Goal: Task Accomplishment & Management: Complete application form

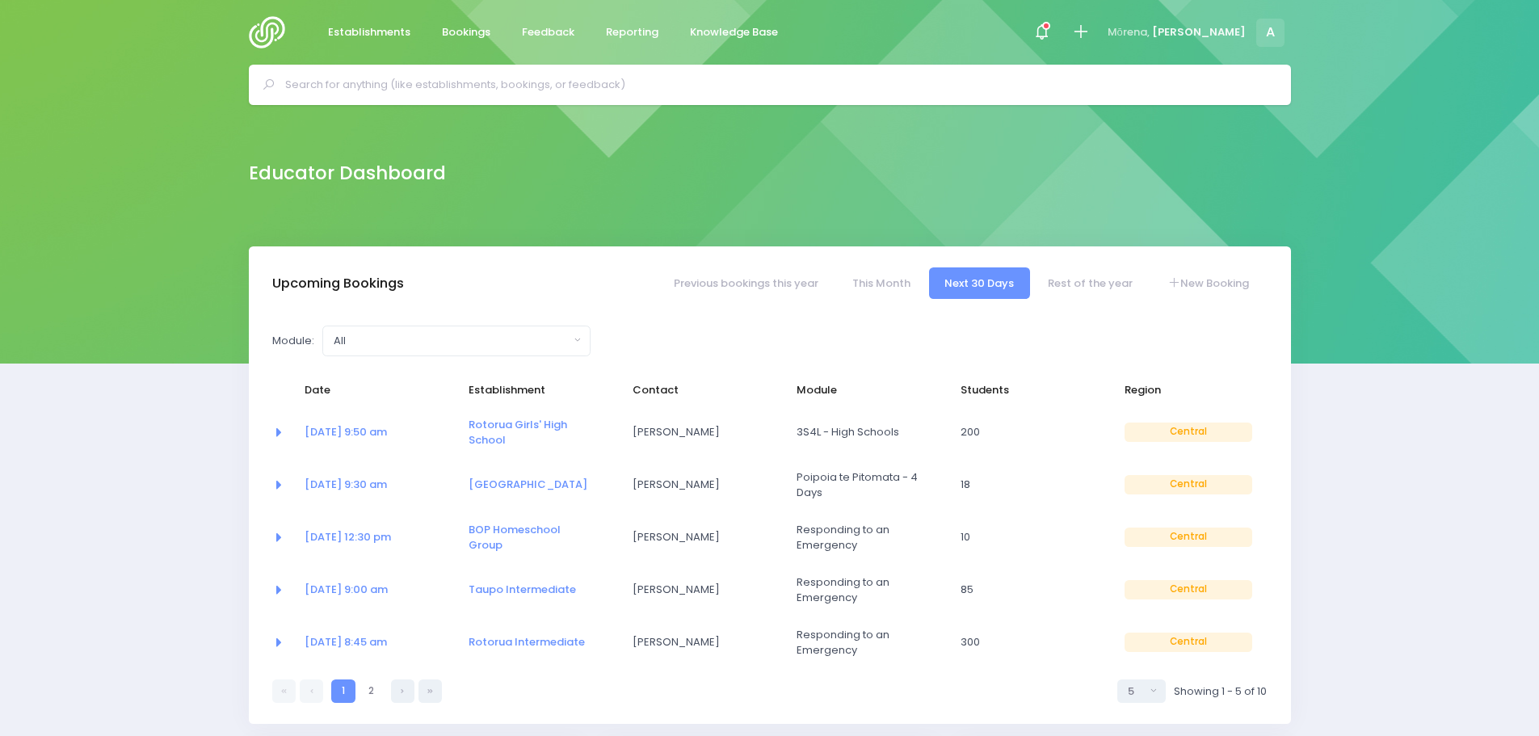
select select "5"
click at [372, 432] on link "[DATE] 9:50 am" at bounding box center [346, 431] width 82 height 15
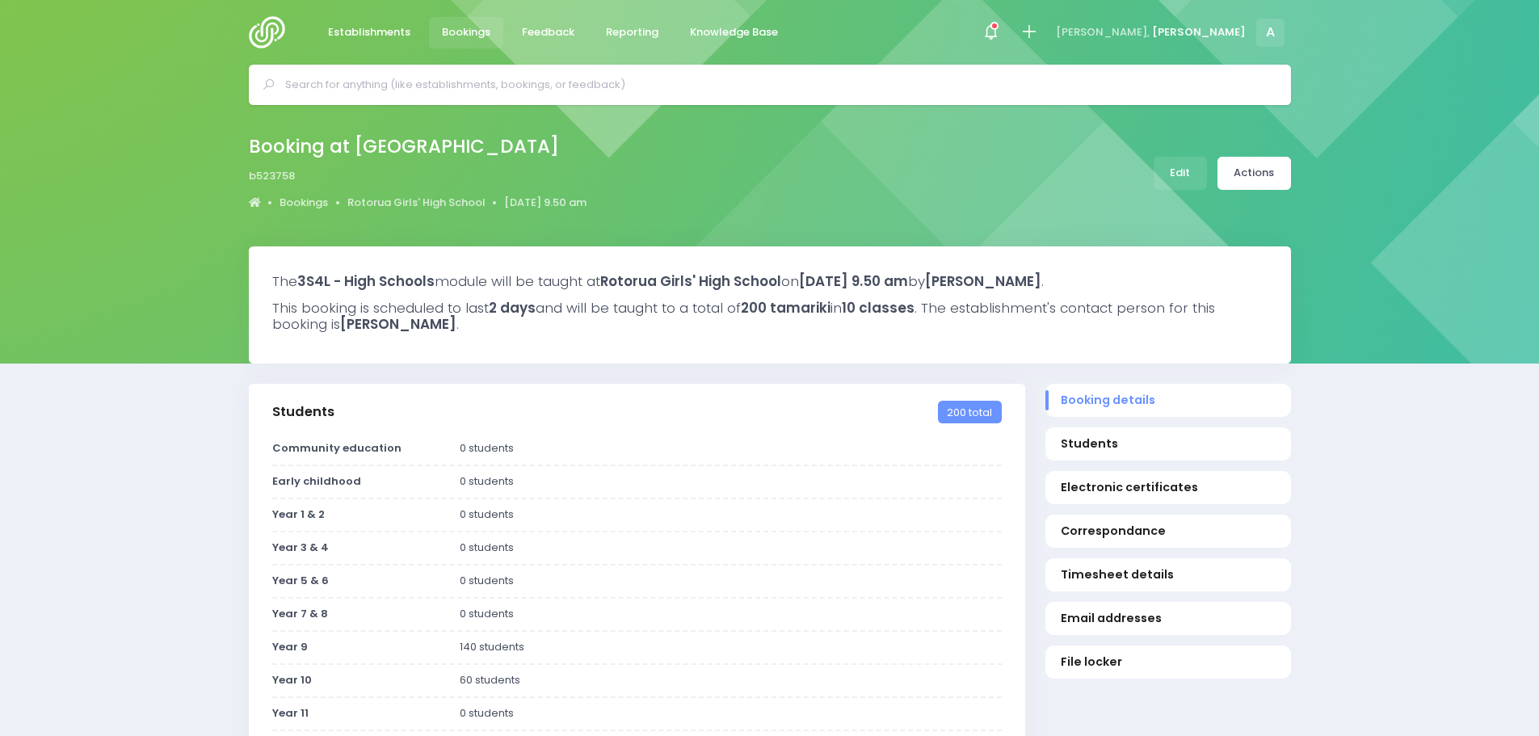
select select "5"
click at [1194, 176] on link "Edit" at bounding box center [1180, 173] width 53 height 33
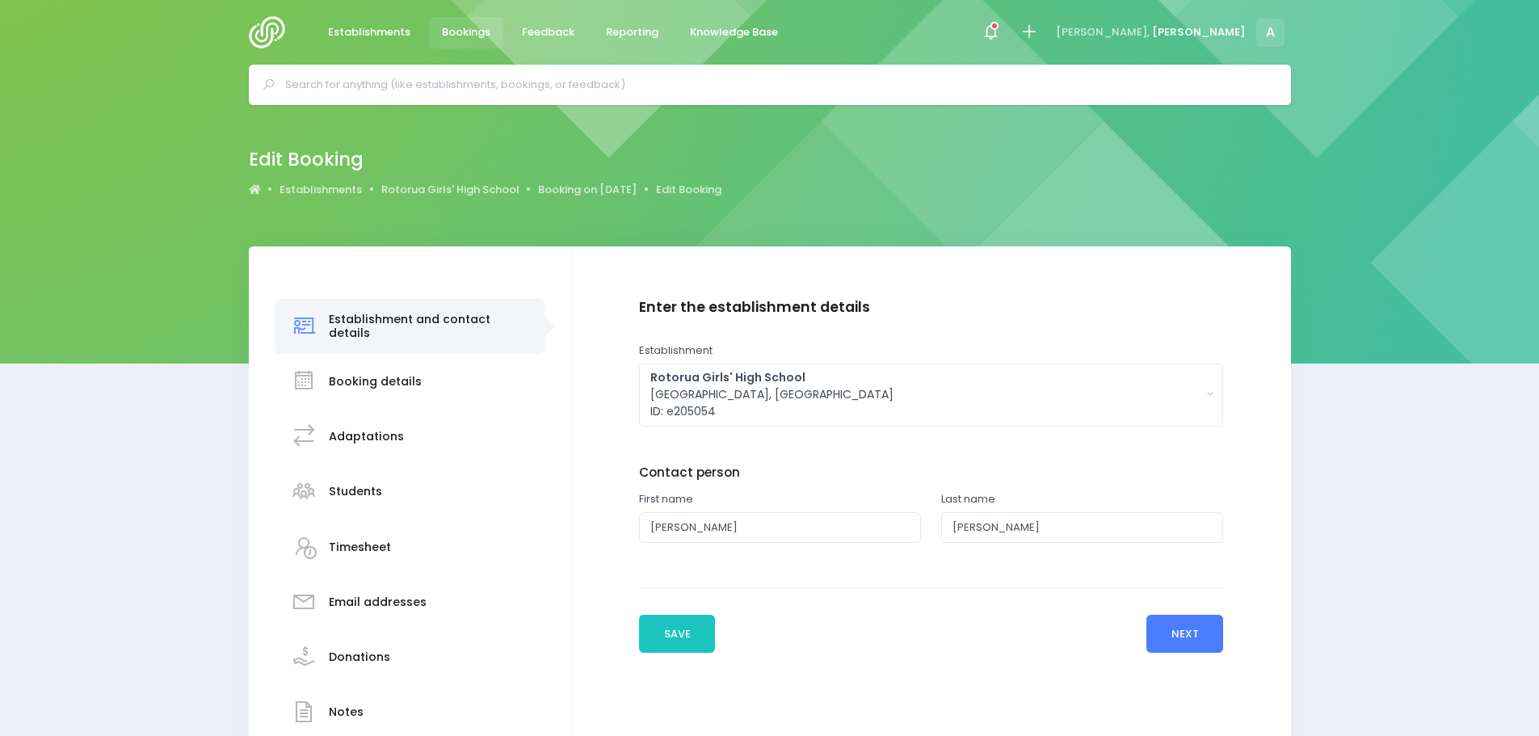
click at [1179, 630] on button "Next" at bounding box center [1185, 634] width 77 height 39
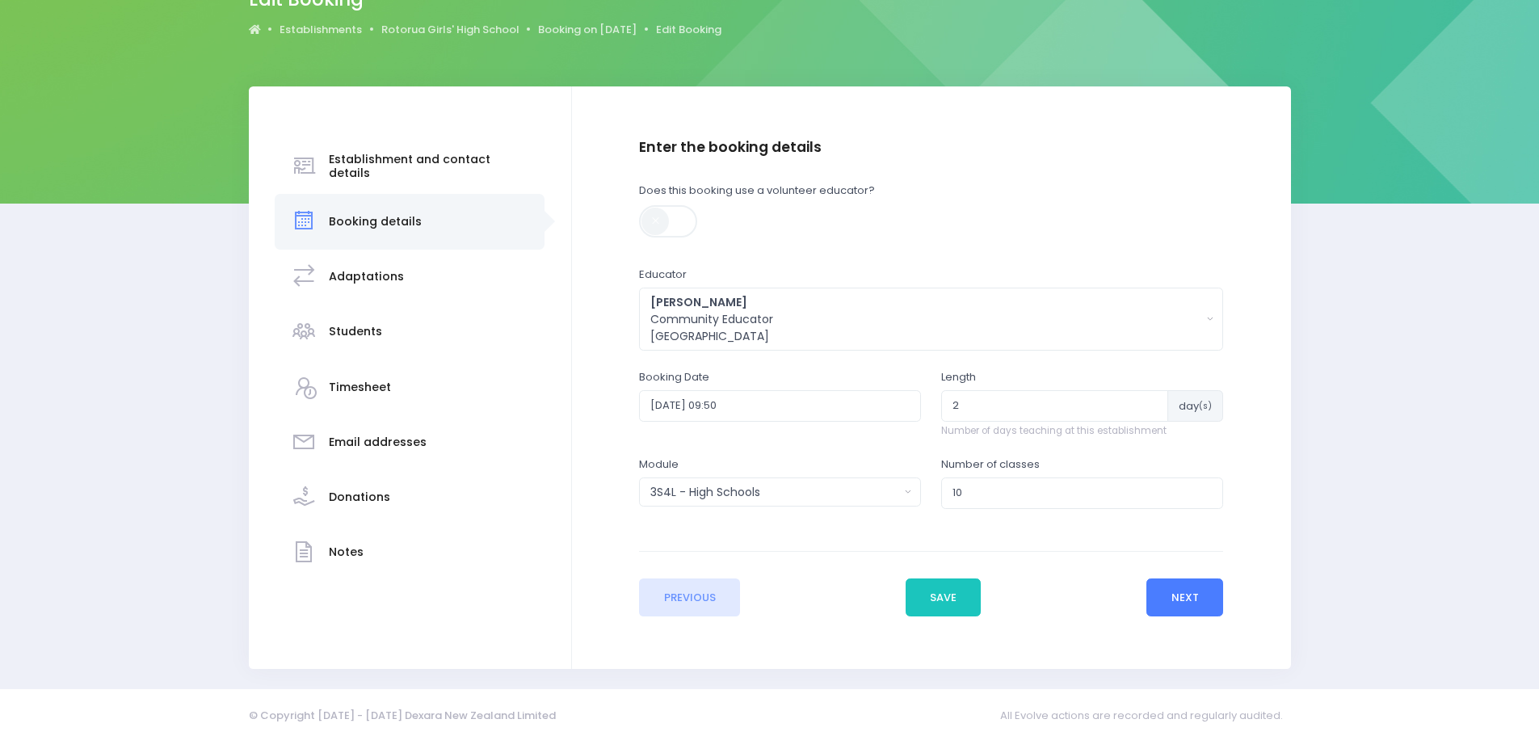
scroll to position [166, 0]
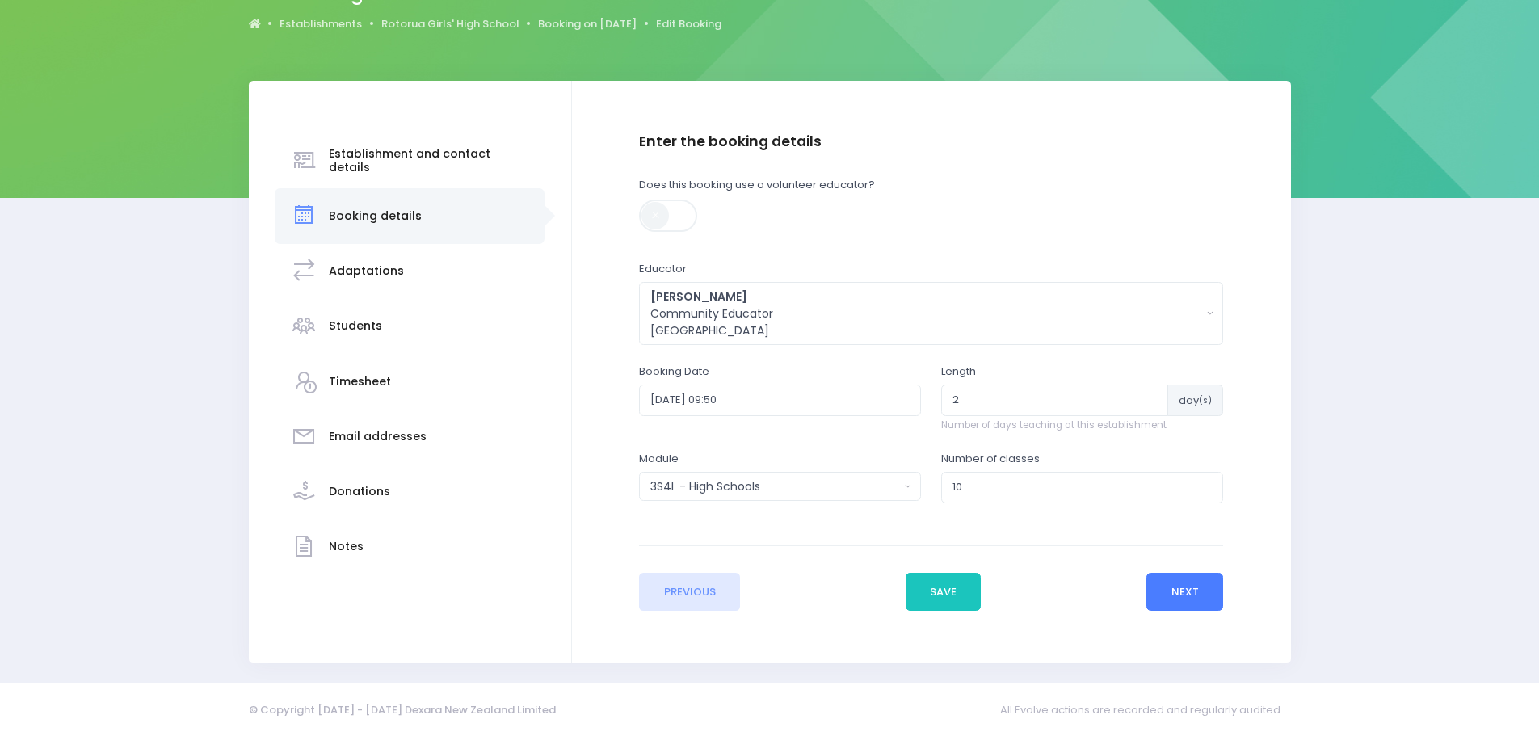
click at [1196, 587] on button "Next" at bounding box center [1185, 592] width 77 height 39
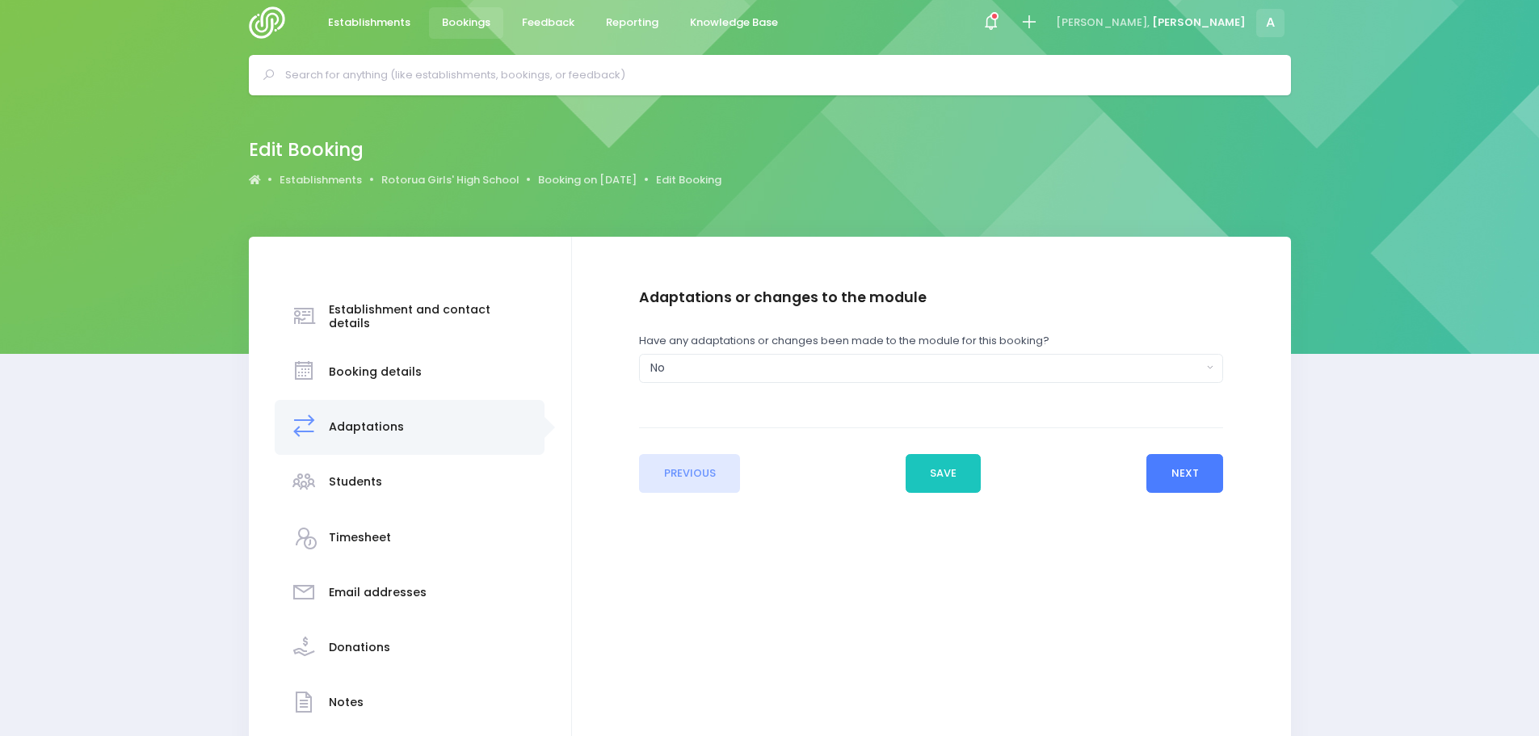
scroll to position [0, 0]
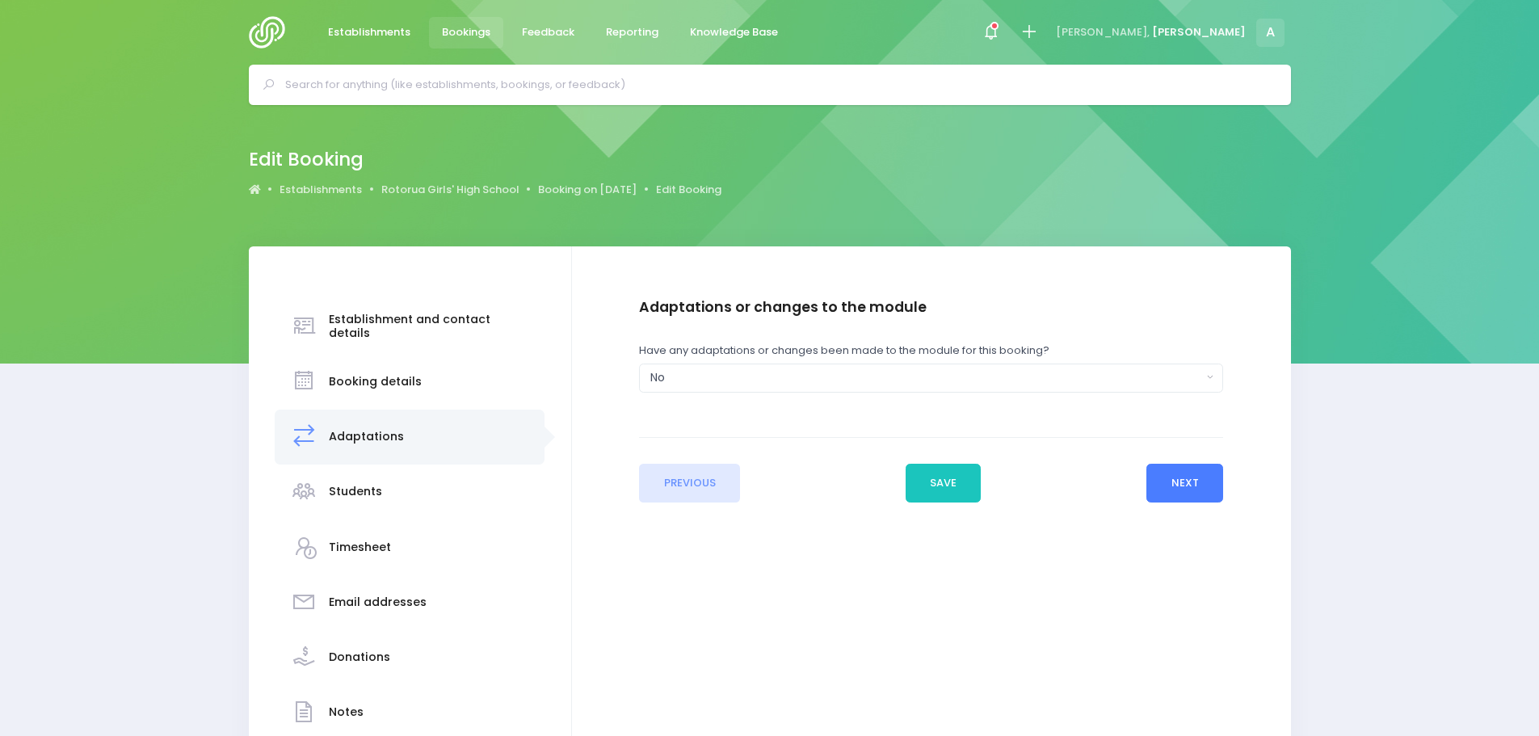
click at [1175, 487] on button "Next" at bounding box center [1185, 483] width 77 height 39
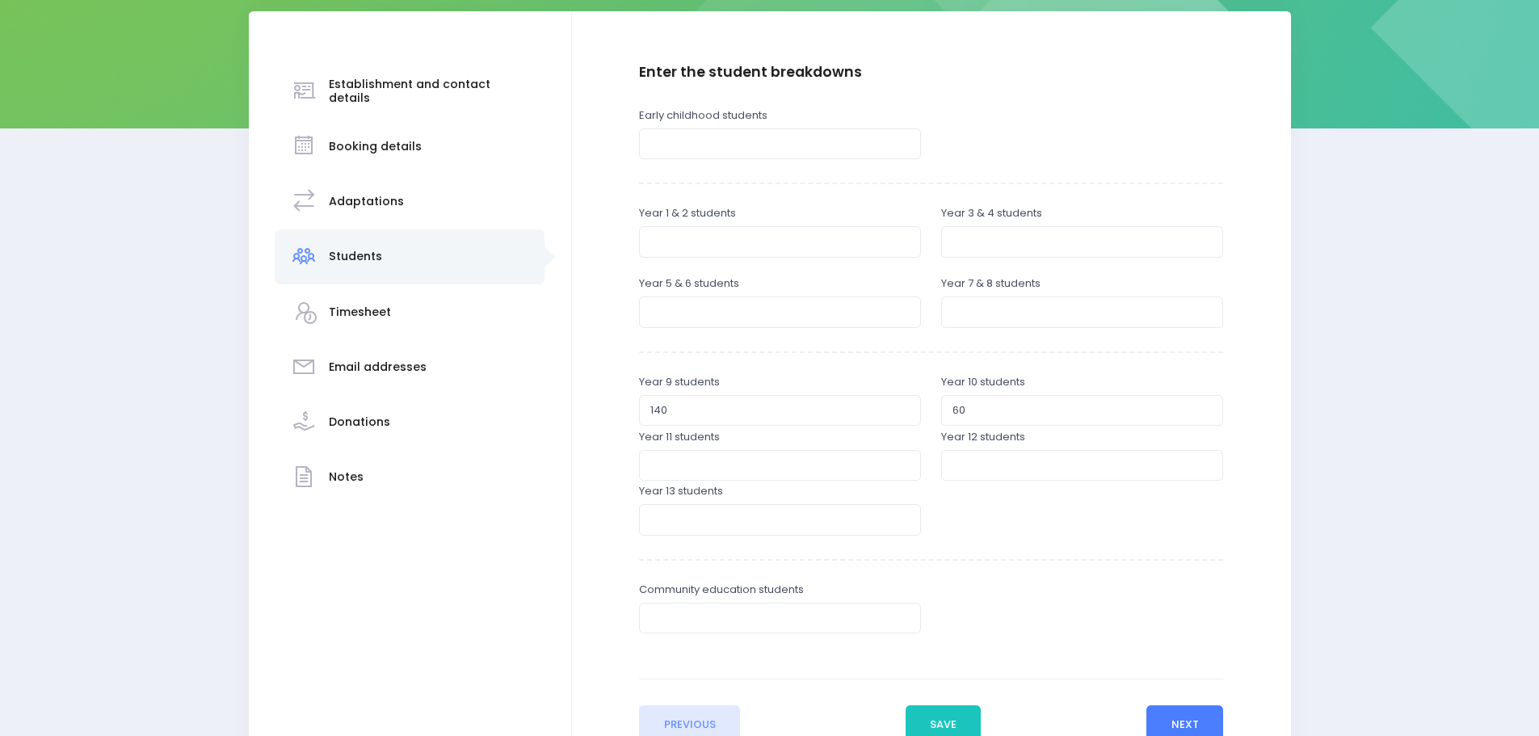
scroll to position [242, 0]
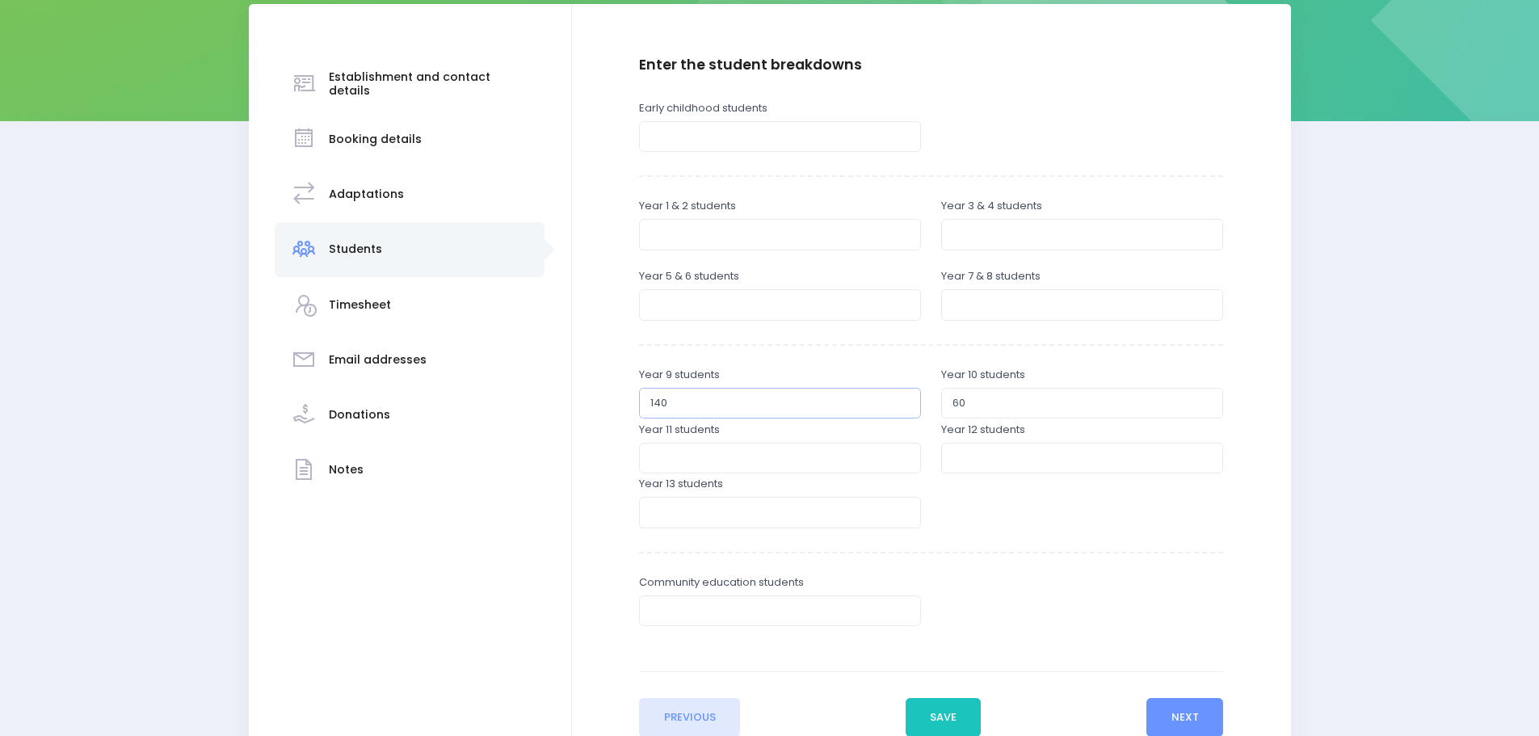
drag, startPoint x: 672, startPoint y: 400, endPoint x: 615, endPoint y: 406, distance: 57.6
click at [615, 406] on div "Enter the establishment details Establishment Select one... ** Do not use, doub…" at bounding box center [931, 397] width 687 height 680
type input "136"
click at [984, 405] on input "60" at bounding box center [1082, 403] width 282 height 31
type input "6"
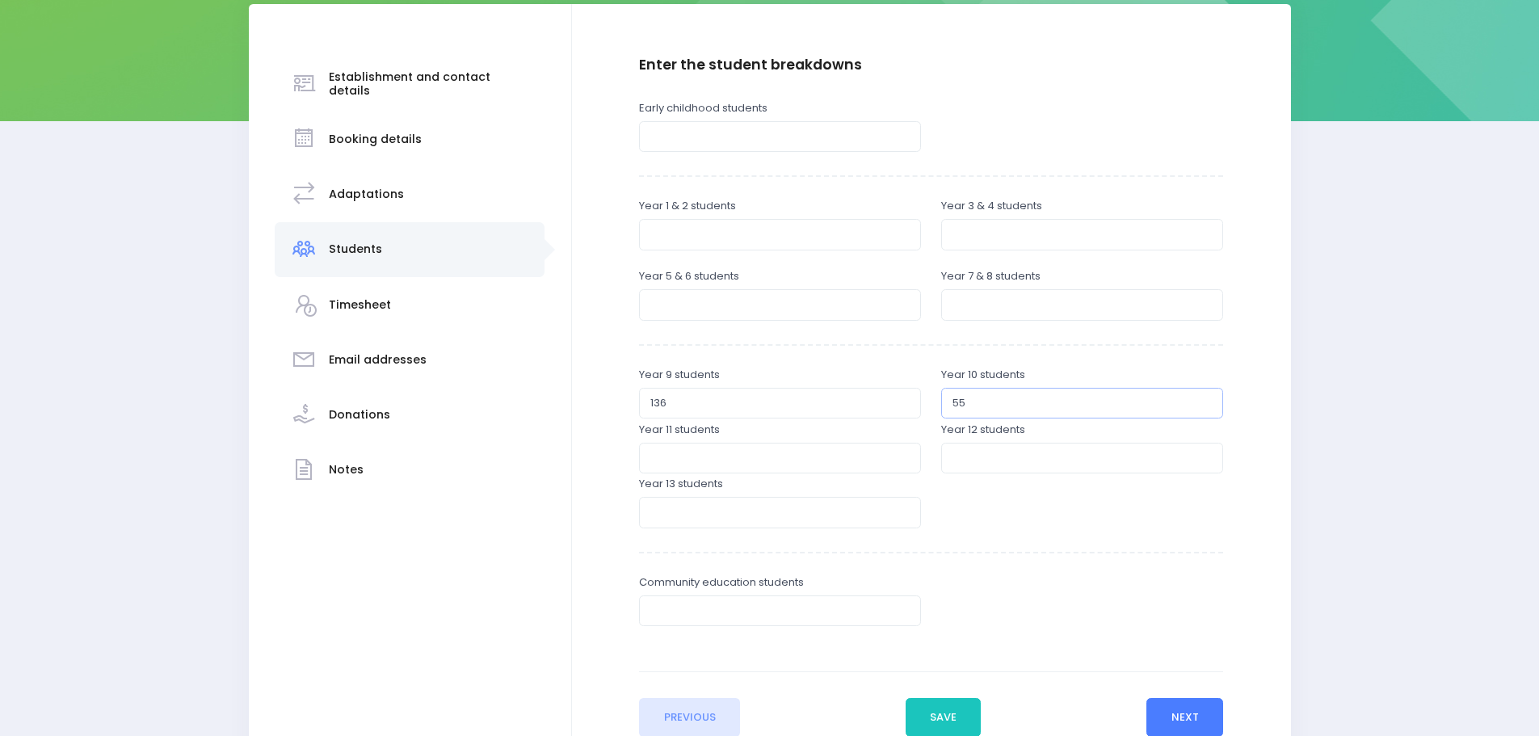
type input "55"
click at [1198, 721] on button "Next" at bounding box center [1185, 717] width 77 height 39
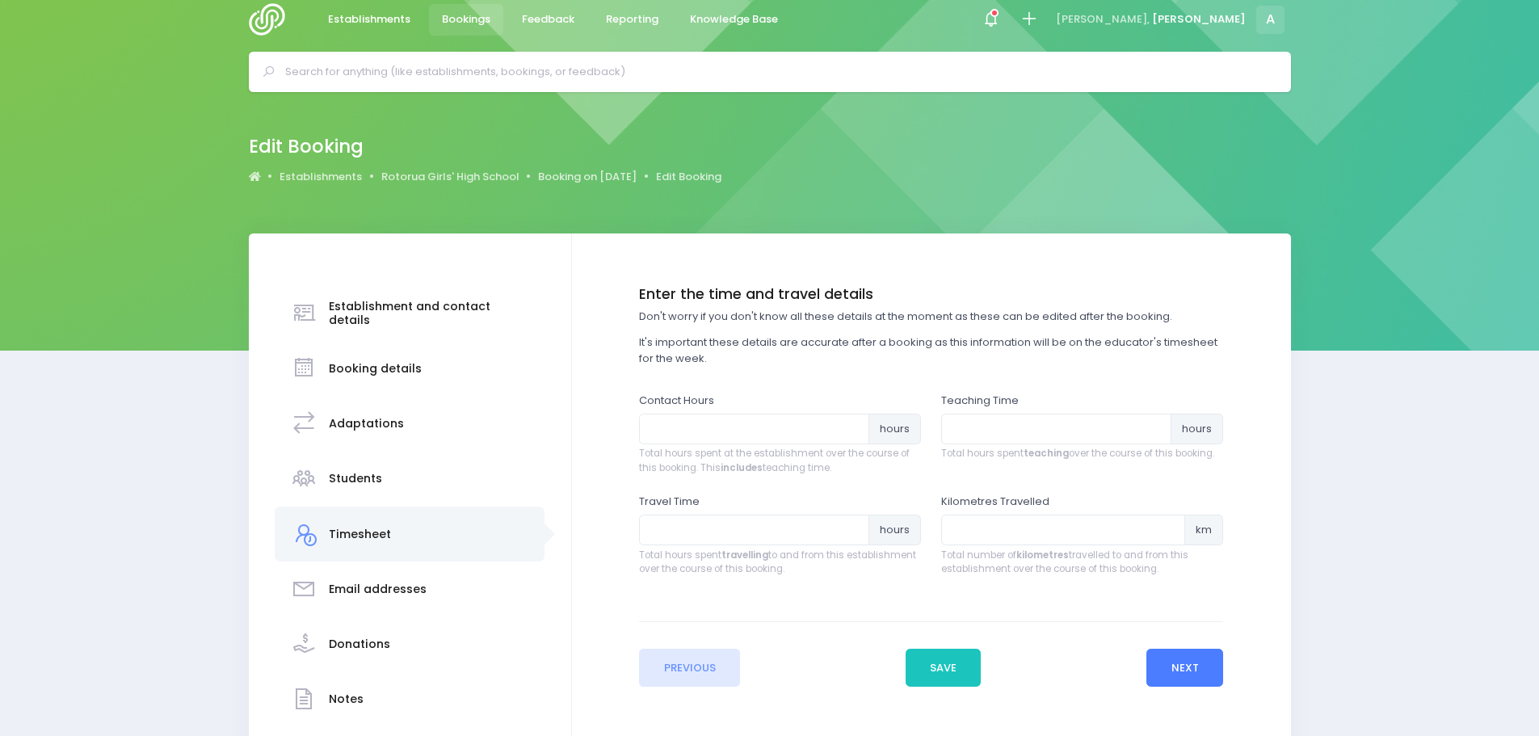
scroll to position [0, 0]
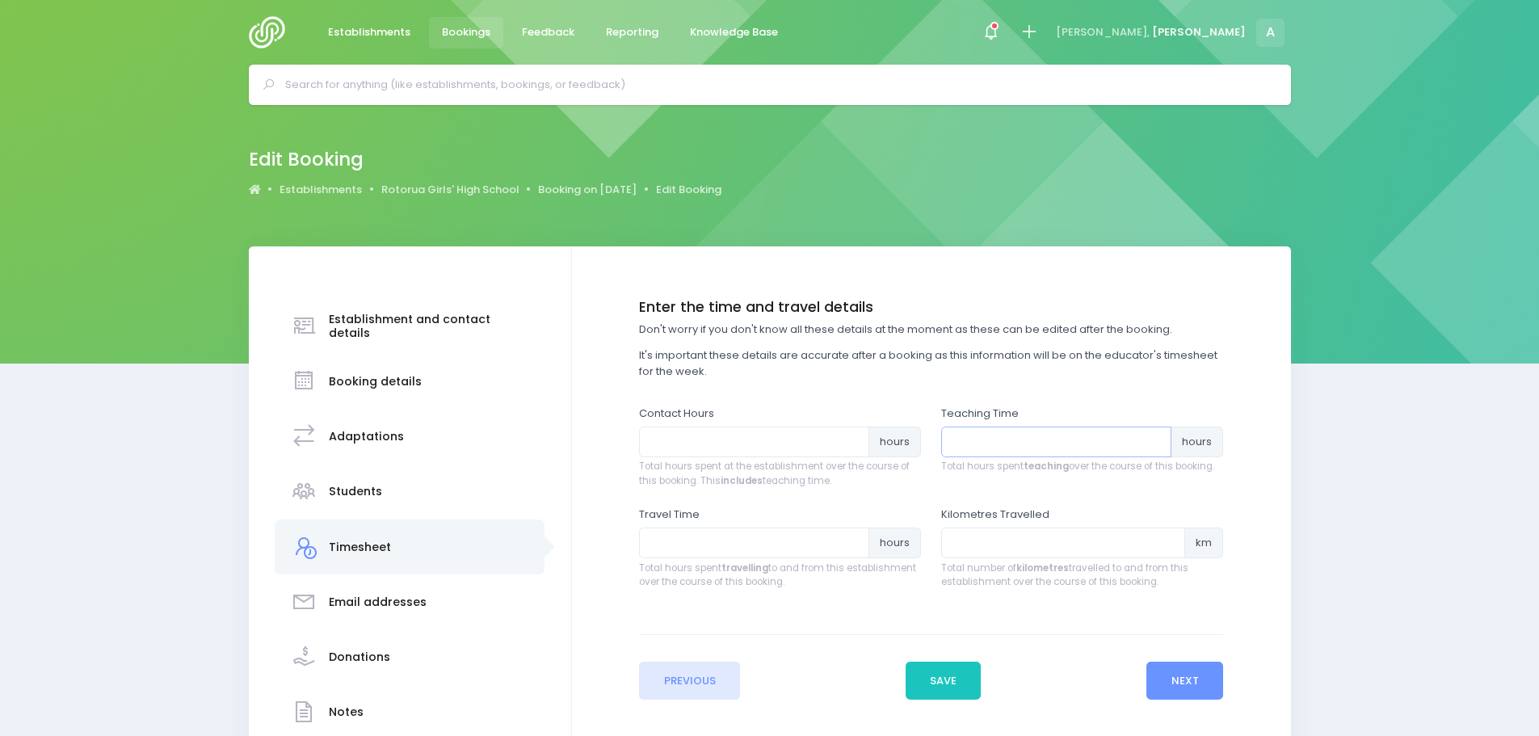
click at [1063, 451] on input "number" at bounding box center [1056, 442] width 230 height 31
type input "8.5"
click at [979, 544] on input "number" at bounding box center [1063, 543] width 244 height 31
type input "12"
click at [694, 552] on input "number" at bounding box center [754, 543] width 230 height 31
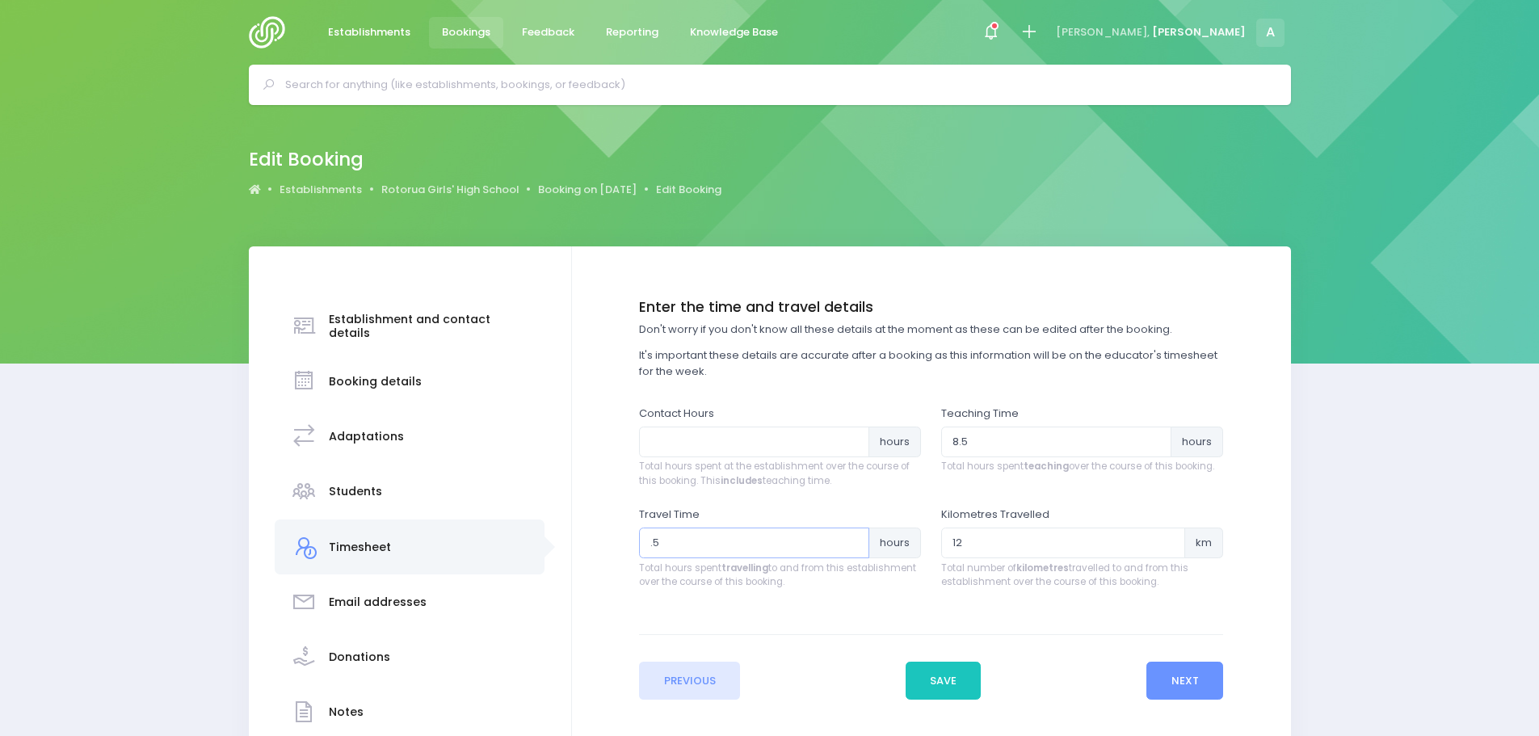
type input ".5"
click at [722, 448] on input "number" at bounding box center [754, 442] width 230 height 31
type input "11"
click at [1183, 686] on button "Next" at bounding box center [1185, 681] width 77 height 39
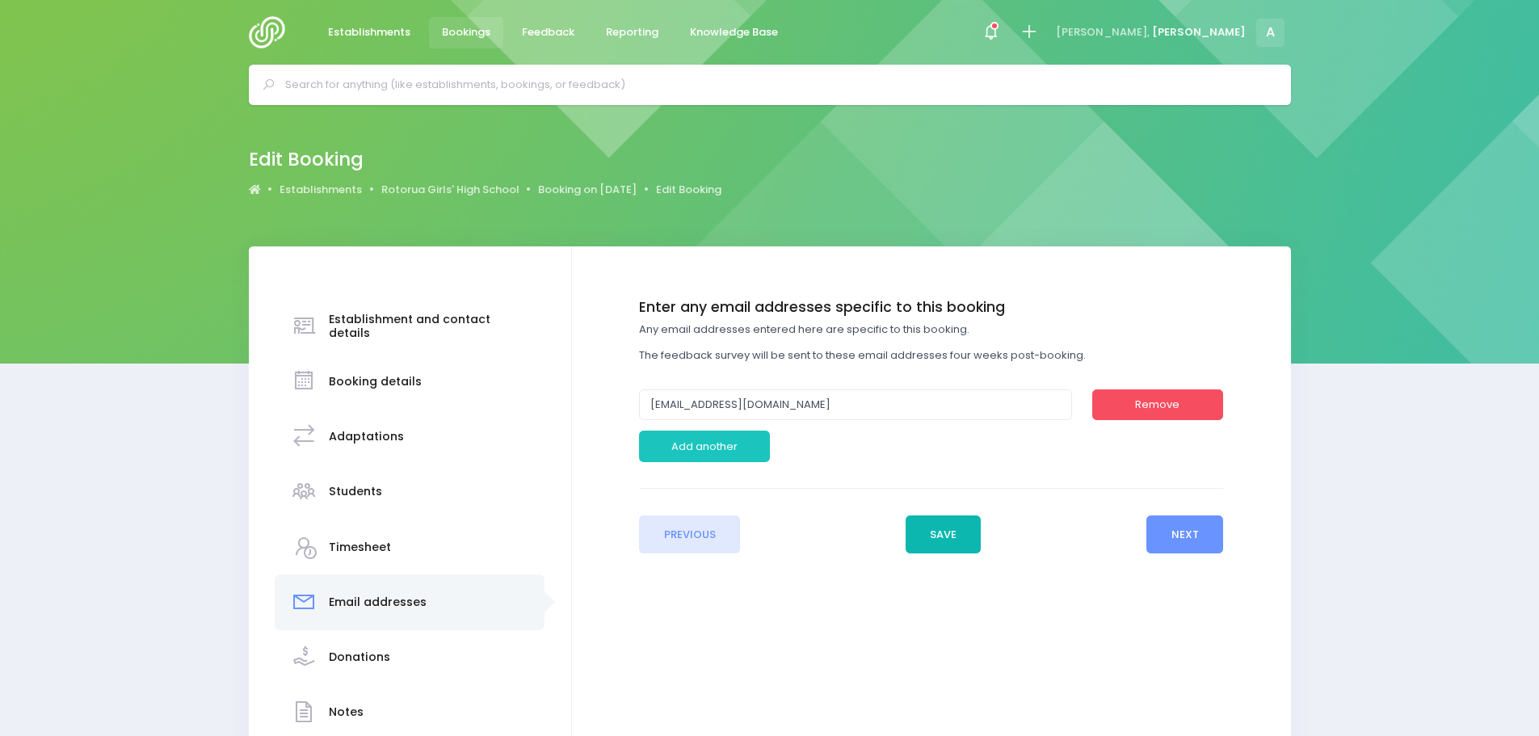
click at [950, 547] on button "Save" at bounding box center [944, 534] width 76 height 39
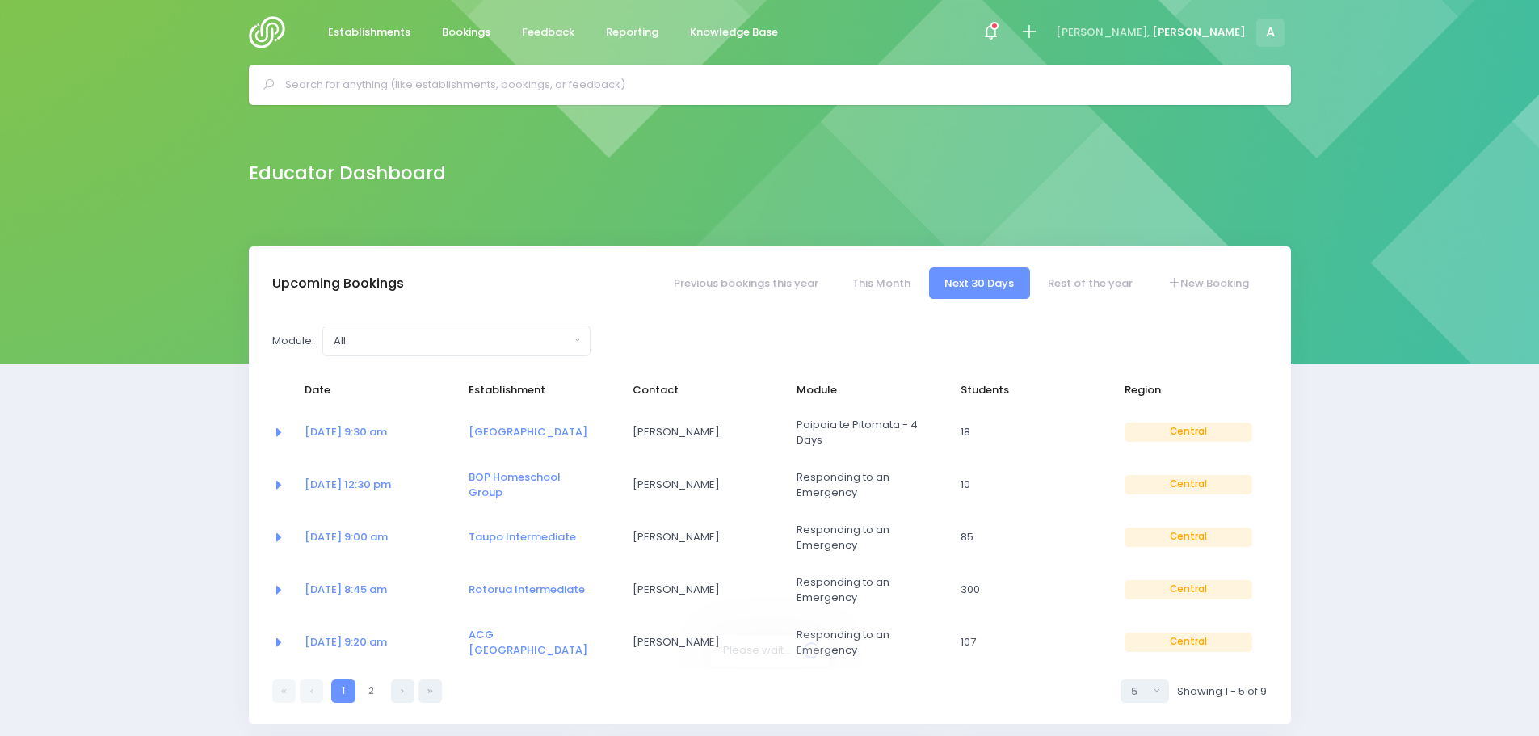
select select "5"
click at [886, 280] on link "This Month" at bounding box center [881, 283] width 90 height 32
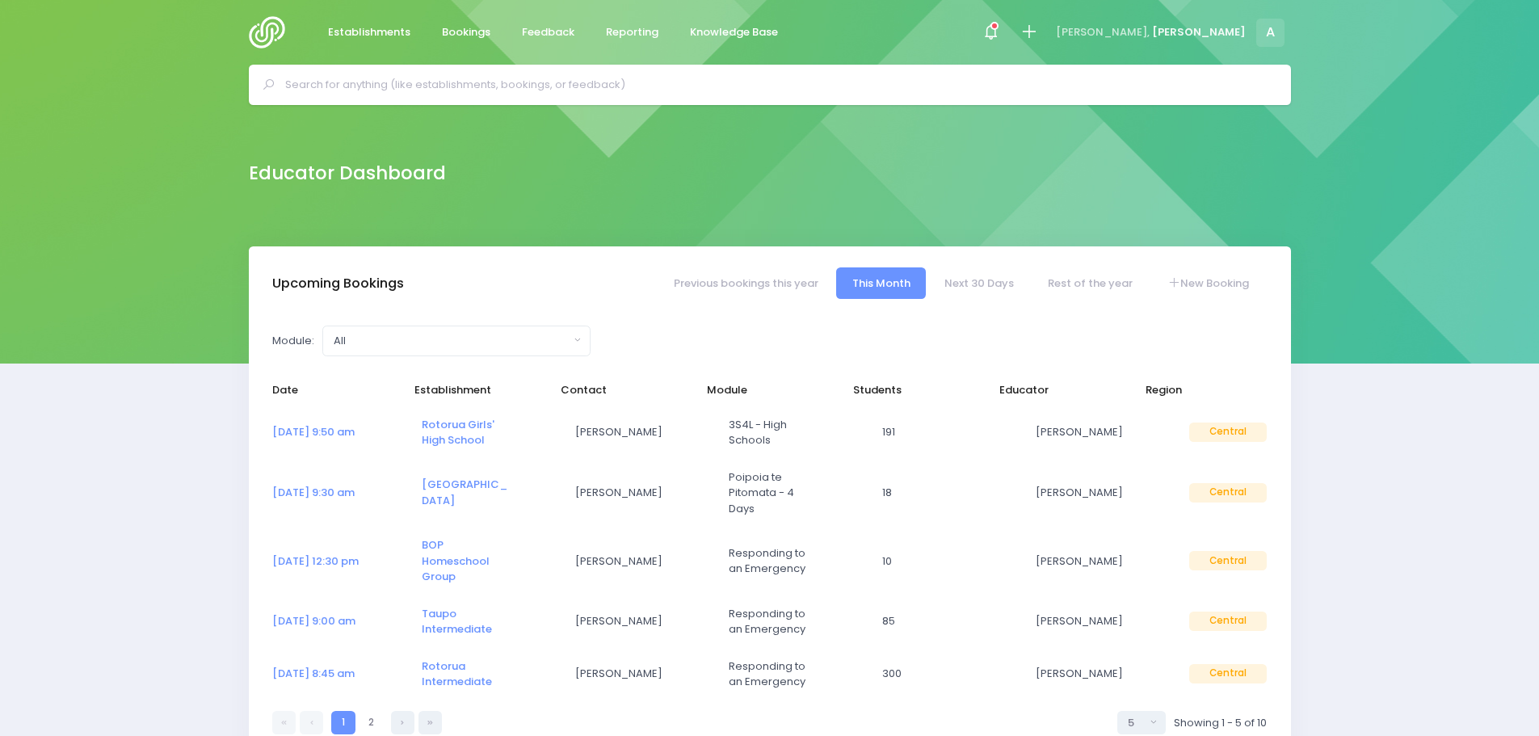
select select "5"
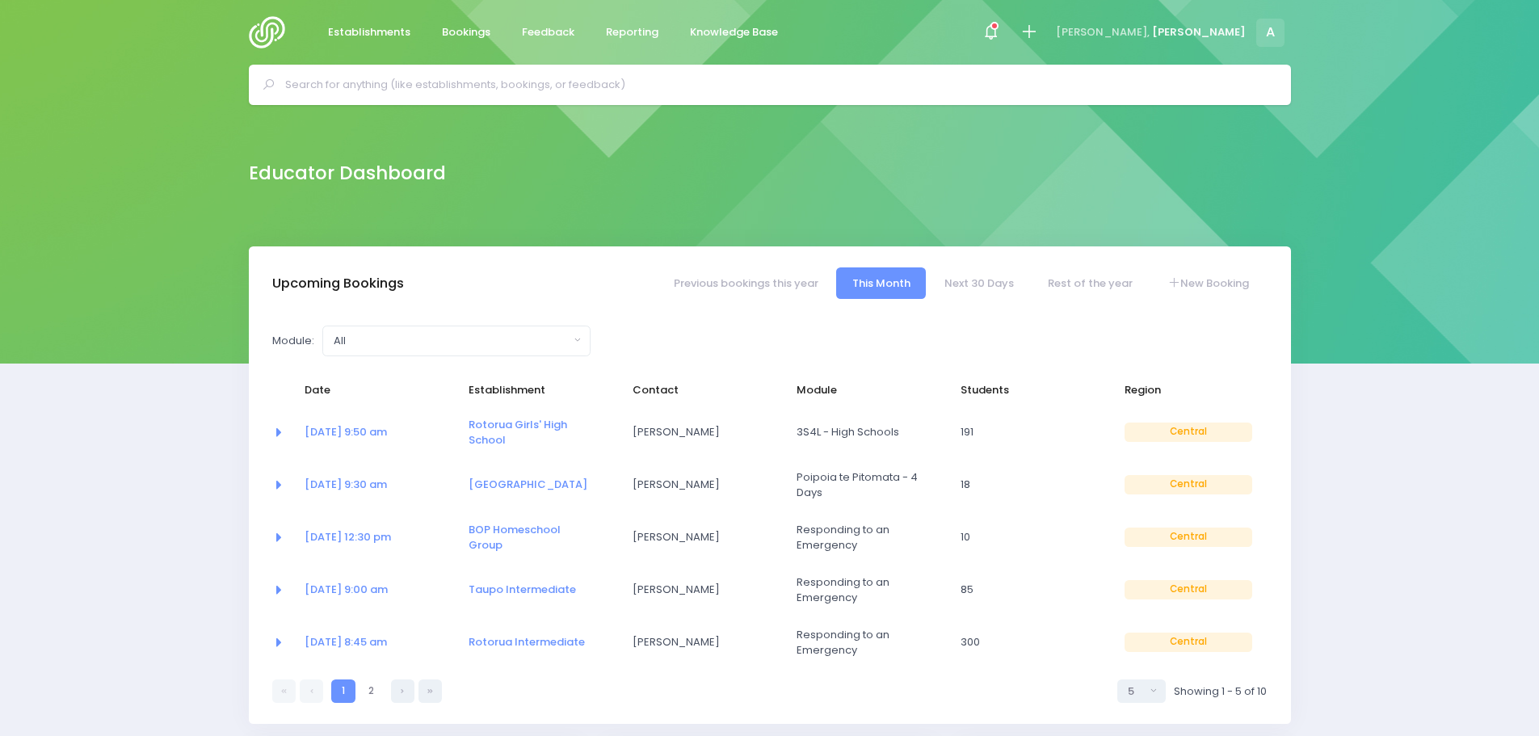
click at [334, 439] on link "01 Sep at 9:50 am" at bounding box center [346, 431] width 82 height 15
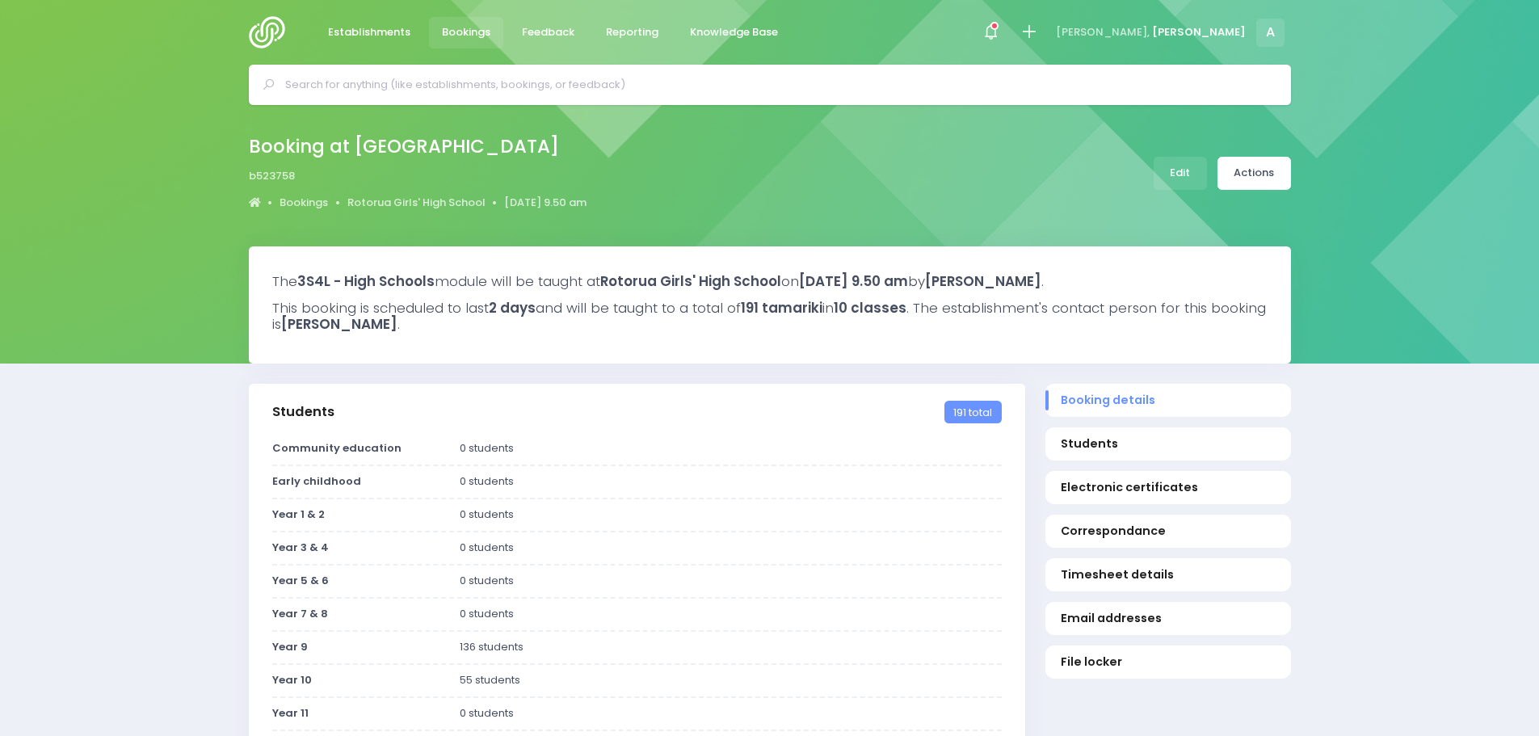
select select "5"
click at [1253, 179] on link "Actions" at bounding box center [1255, 173] width 74 height 33
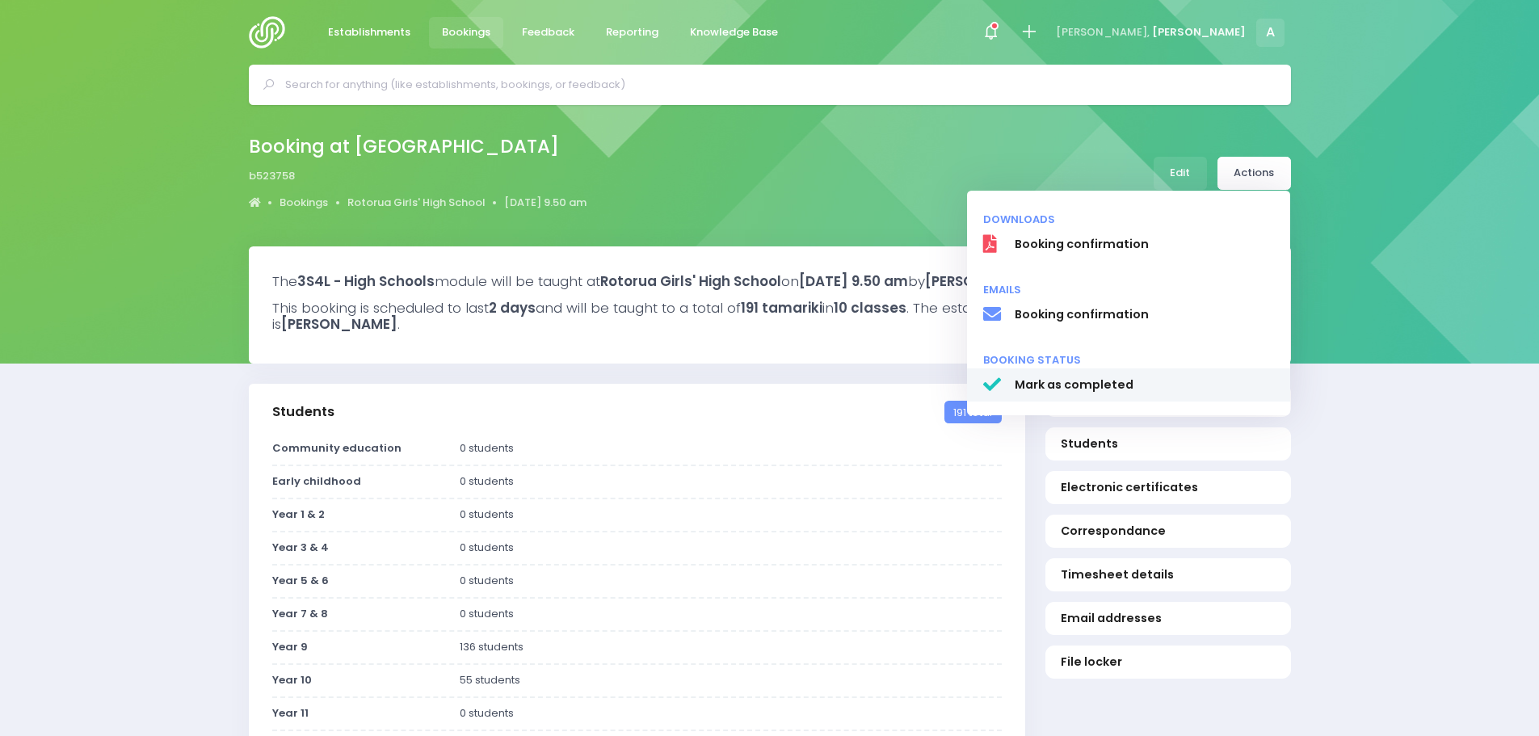
click at [1068, 381] on span "Mark as completed" at bounding box center [1144, 385] width 260 height 17
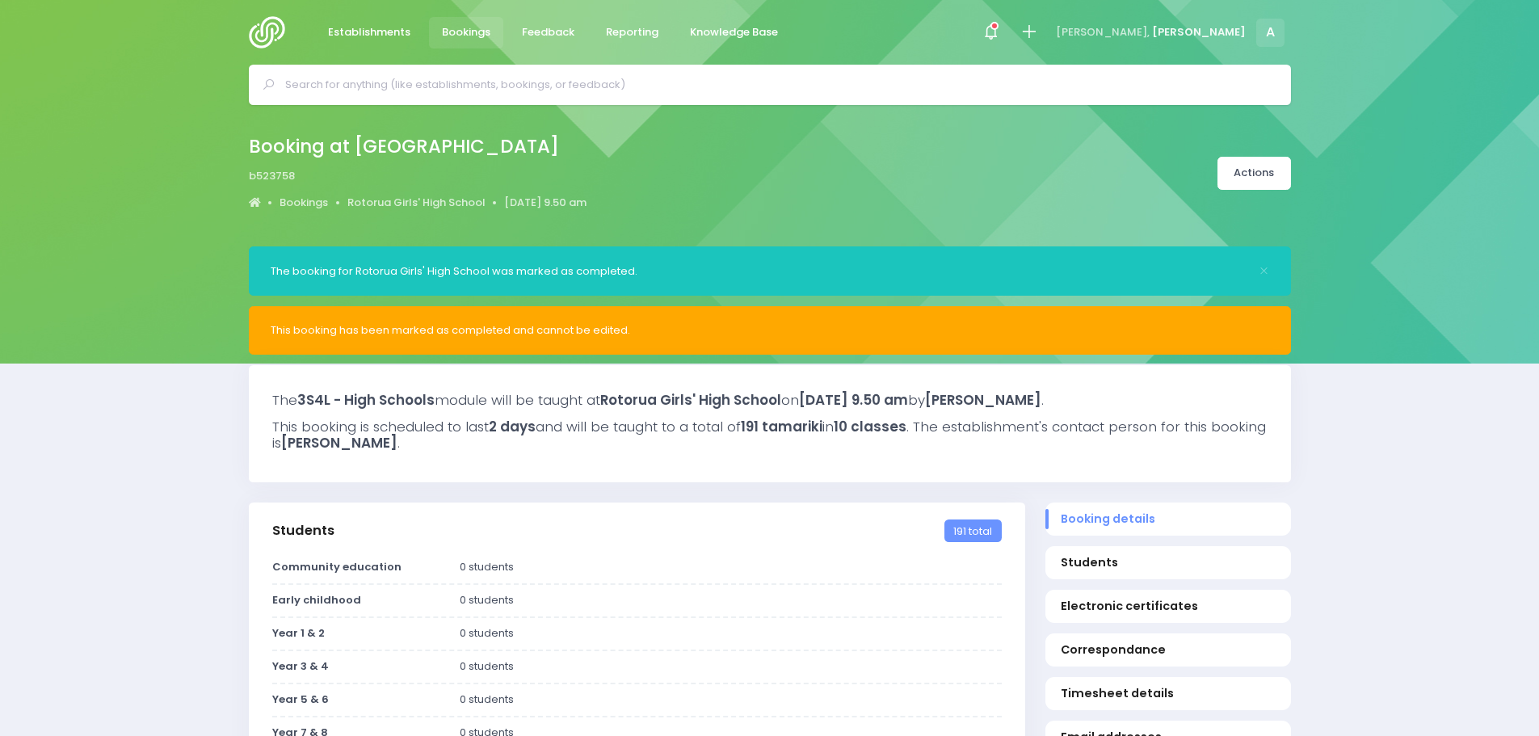
select select "5"
click at [999, 24] on icon at bounding box center [995, 26] width 8 height 8
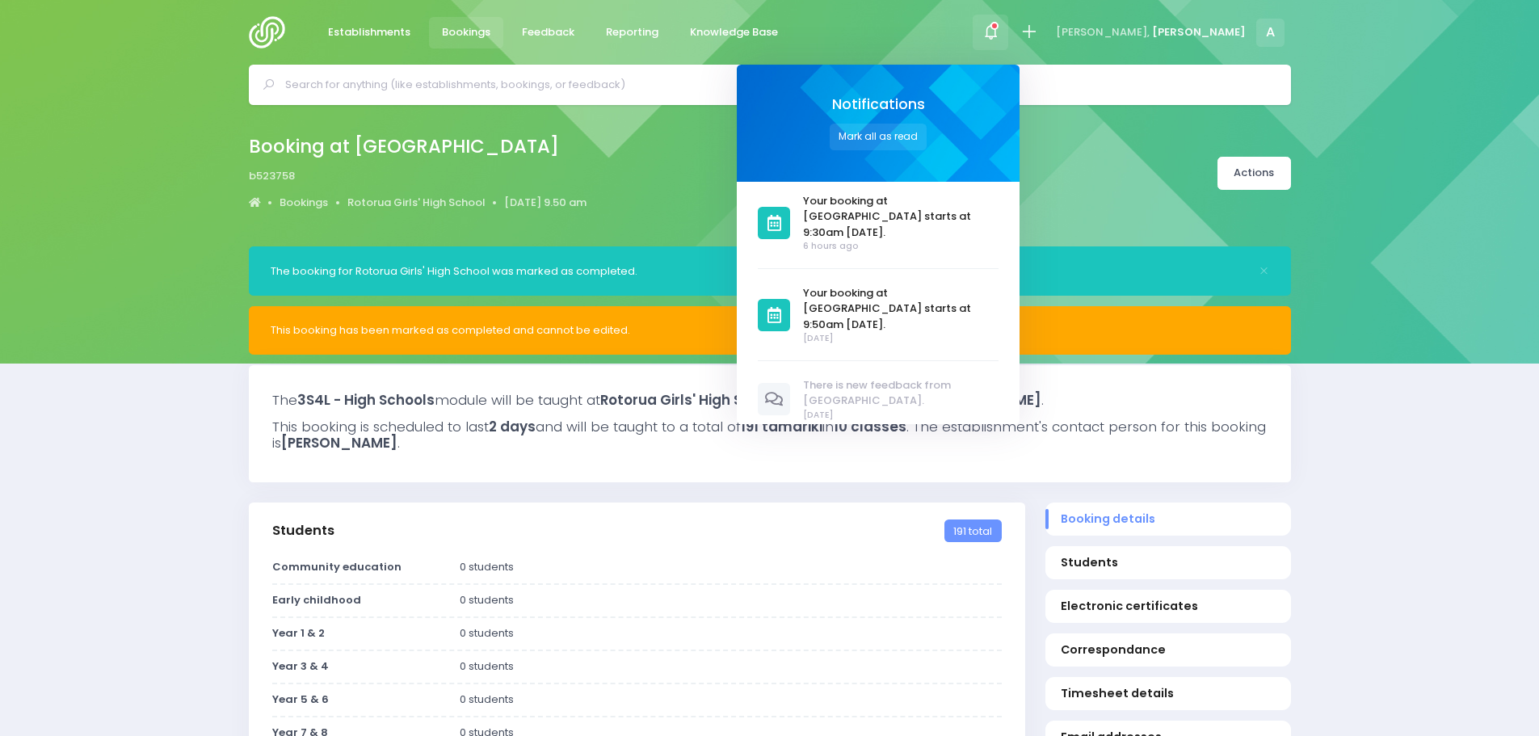
scroll to position [121, 0]
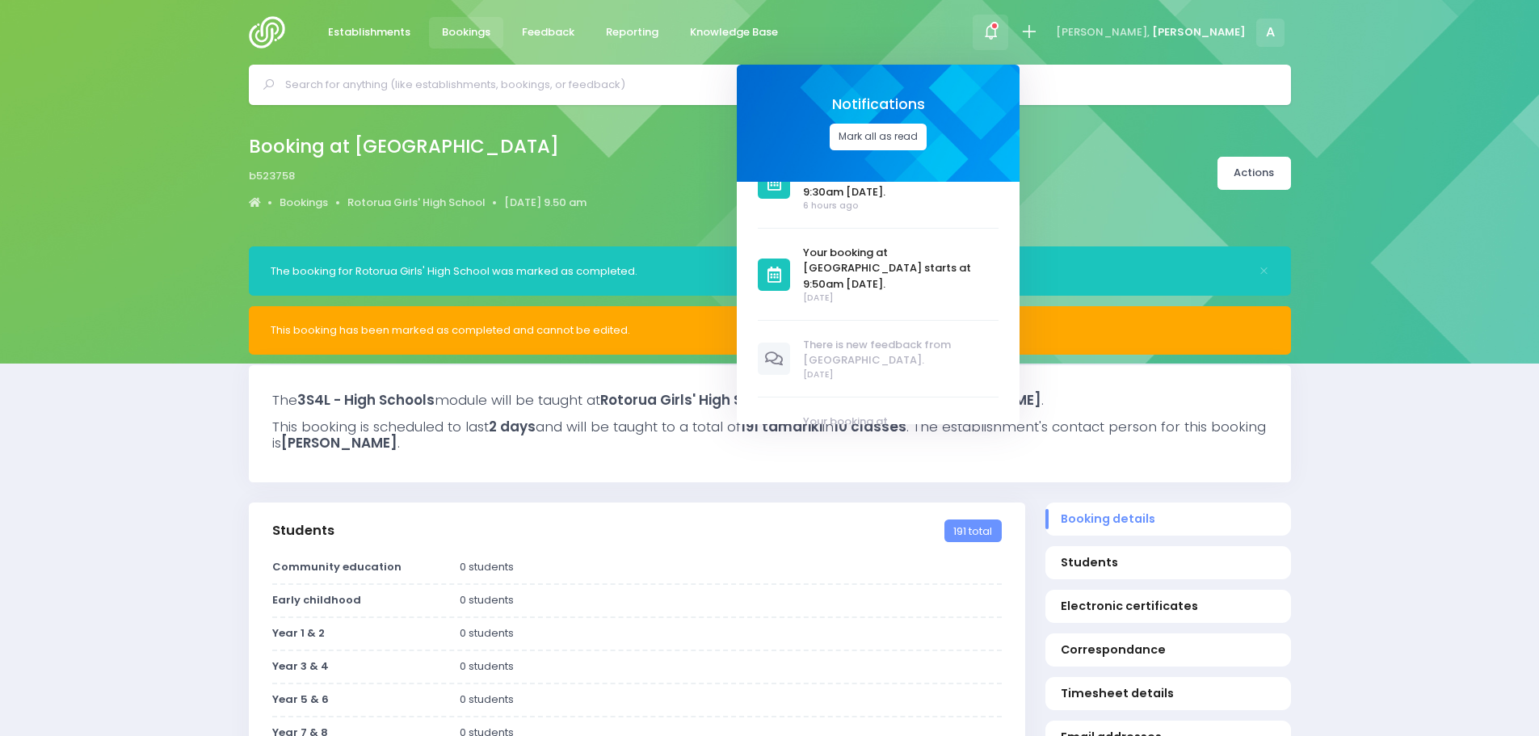
click at [927, 136] on button "Mark all as read" at bounding box center [878, 137] width 97 height 27
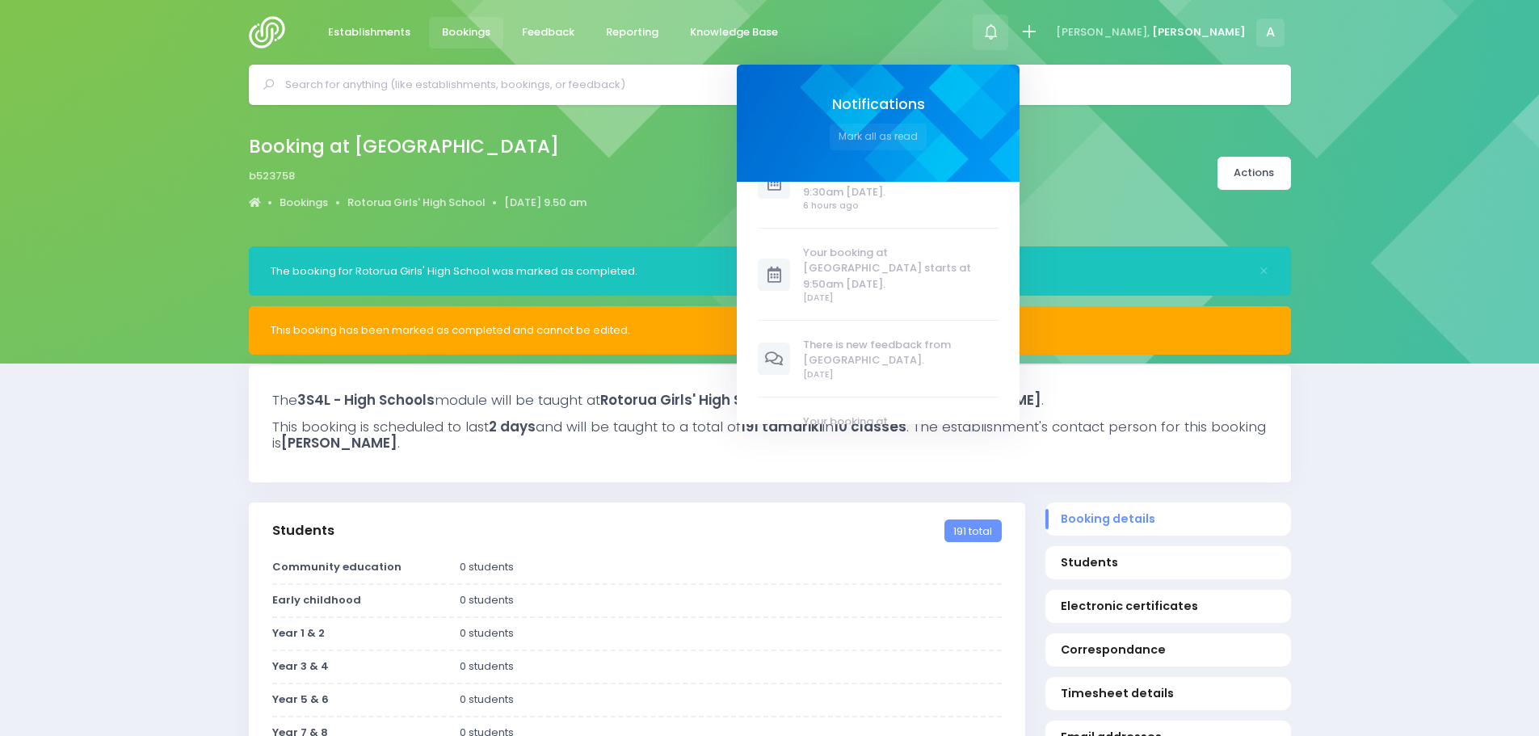
click at [771, 124] on div "Booking at Rotorua Girls' High School b523758 Bookings Rotorua Girls' High Scho…" at bounding box center [769, 175] width 1539 height 141
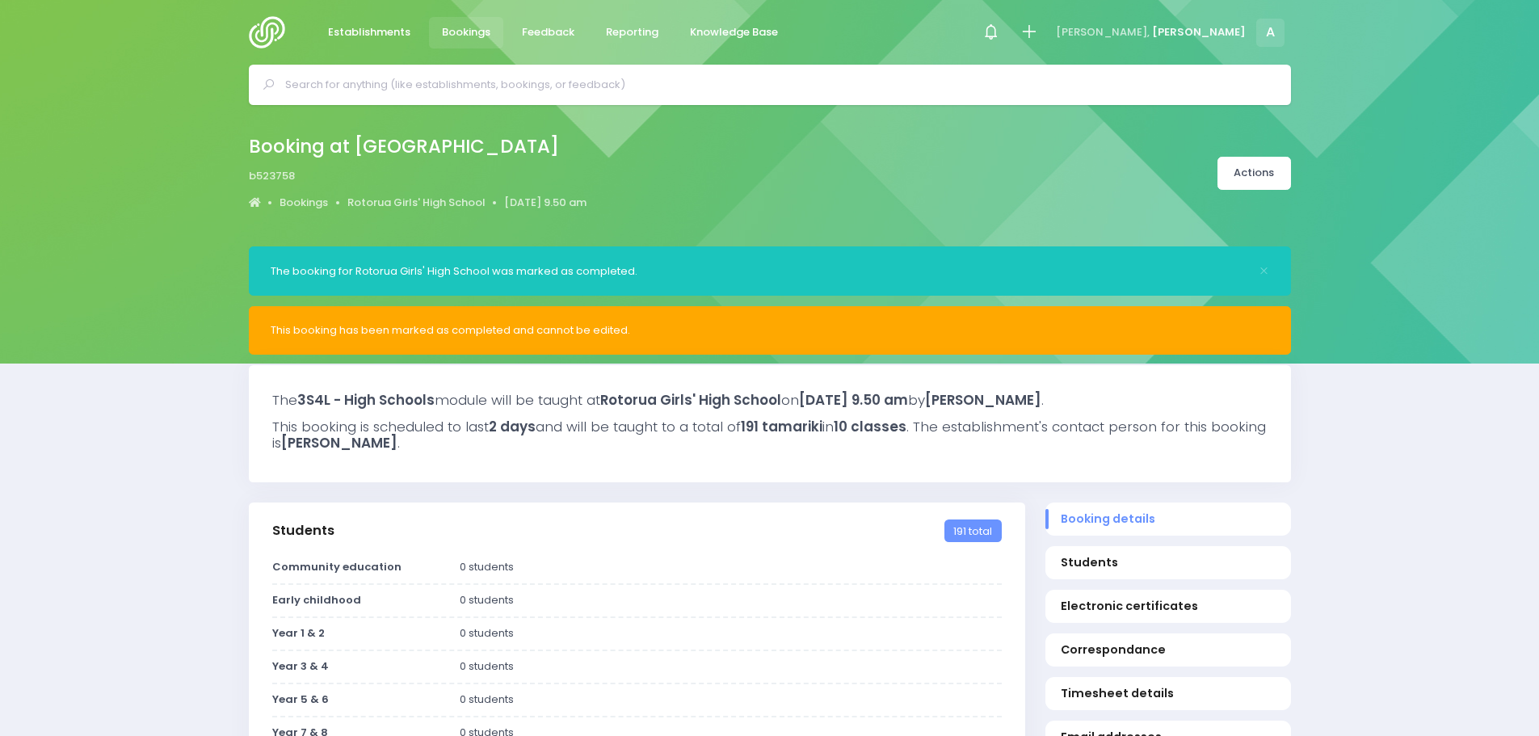
click at [280, 38] on img at bounding box center [272, 32] width 46 height 32
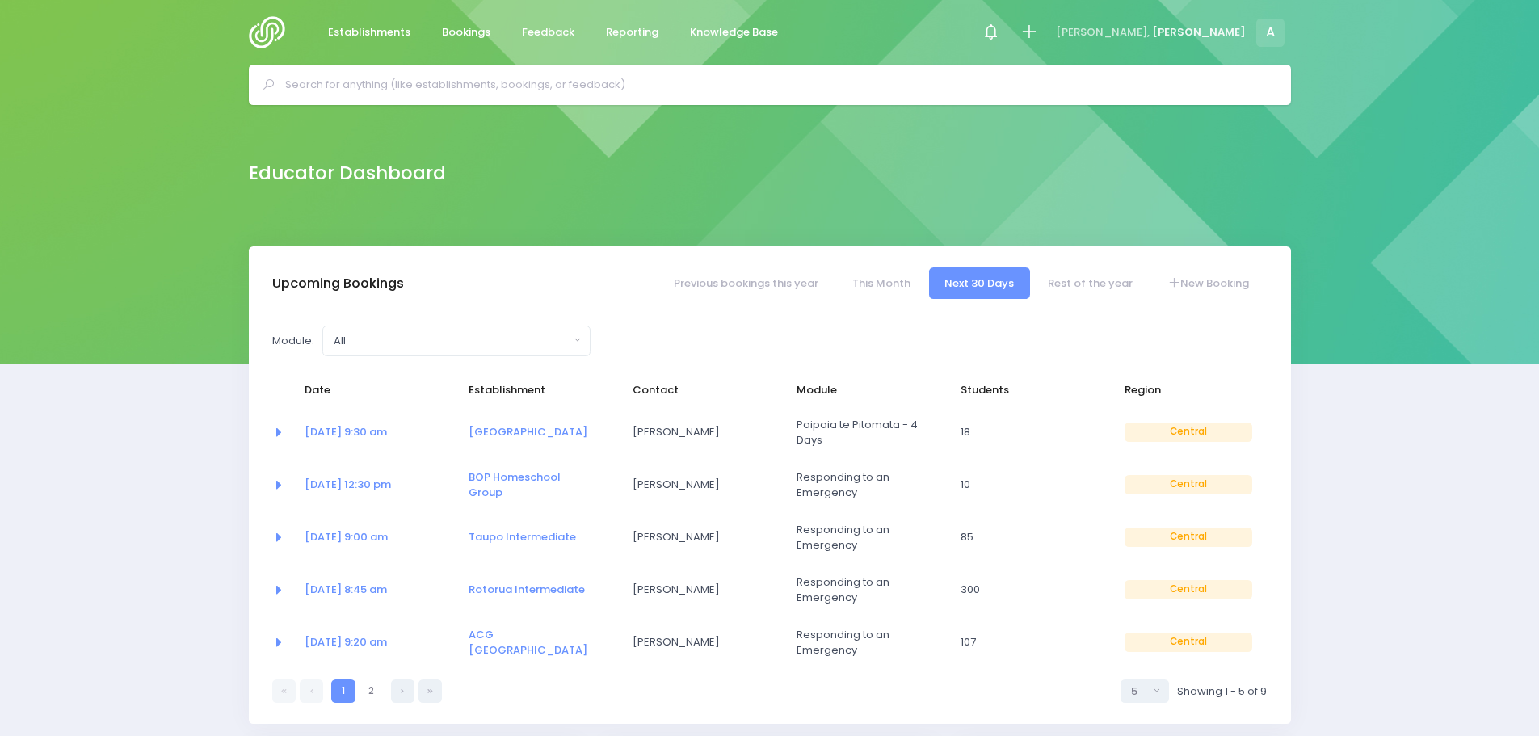
select select "5"
